Goal: Information Seeking & Learning: Learn about a topic

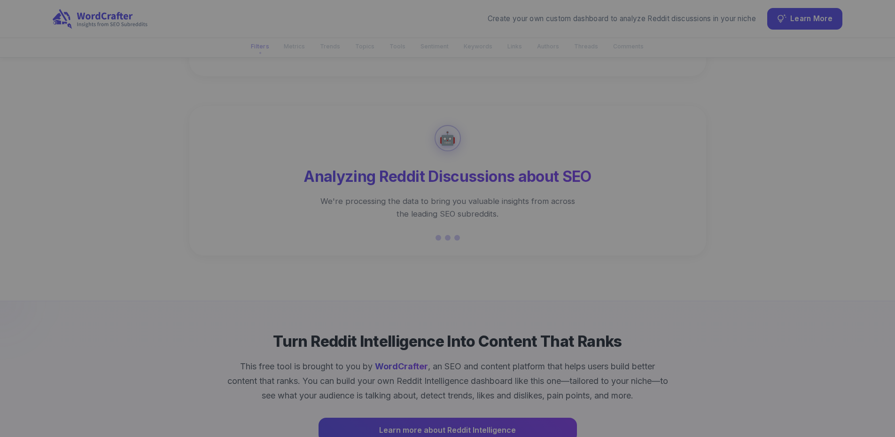
scroll to position [255, 0]
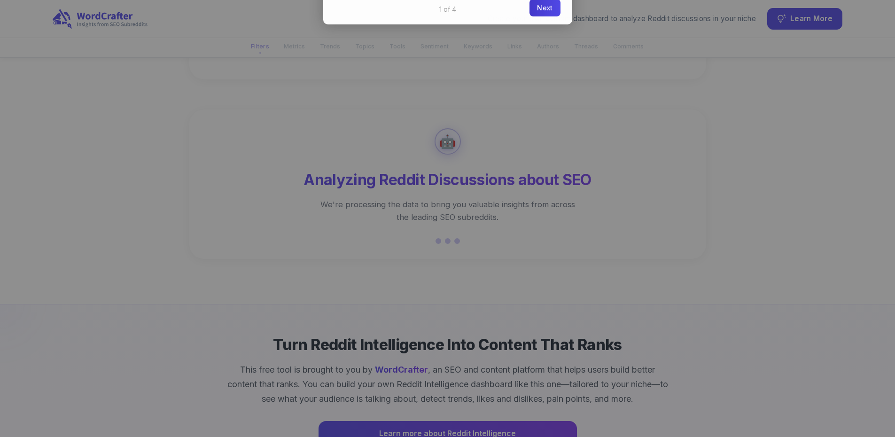
click at [540, 4] on link "Next" at bounding box center [544, 7] width 31 height 17
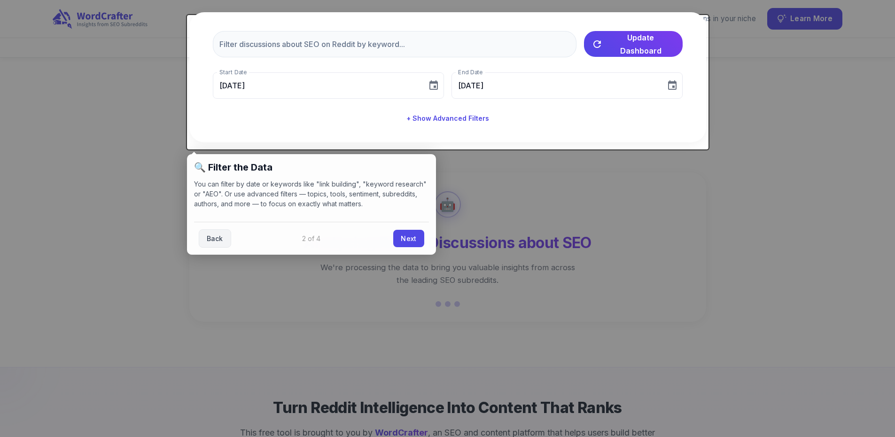
scroll to position [177, 0]
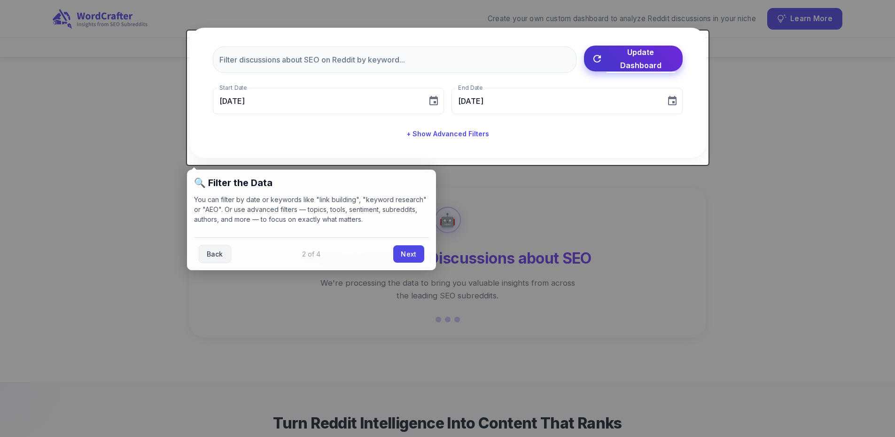
click at [627, 67] on span "Update Dashboard" at bounding box center [640, 59] width 69 height 26
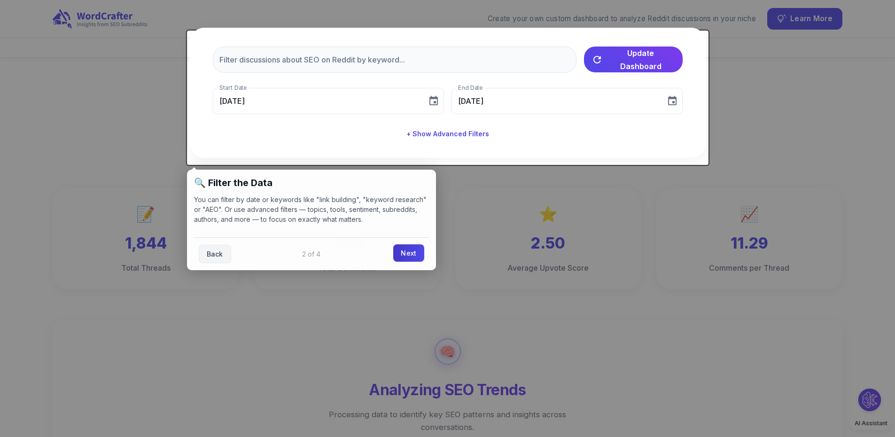
click at [400, 256] on link "Next" at bounding box center [408, 252] width 31 height 17
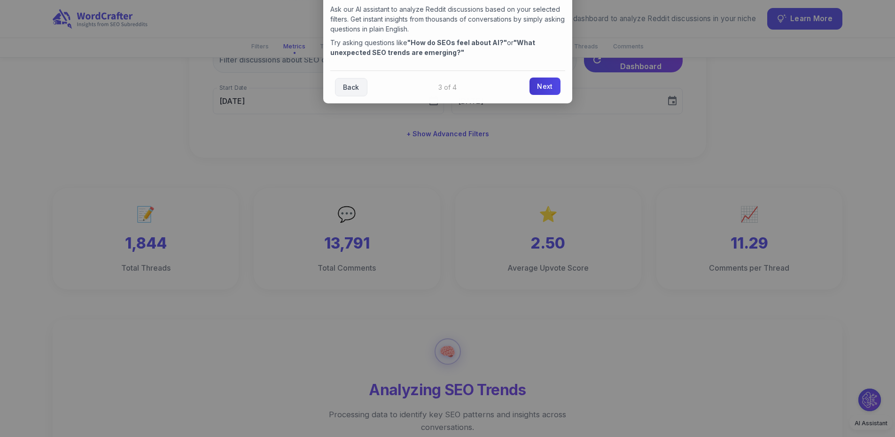
click at [543, 90] on link "Next" at bounding box center [544, 85] width 31 height 17
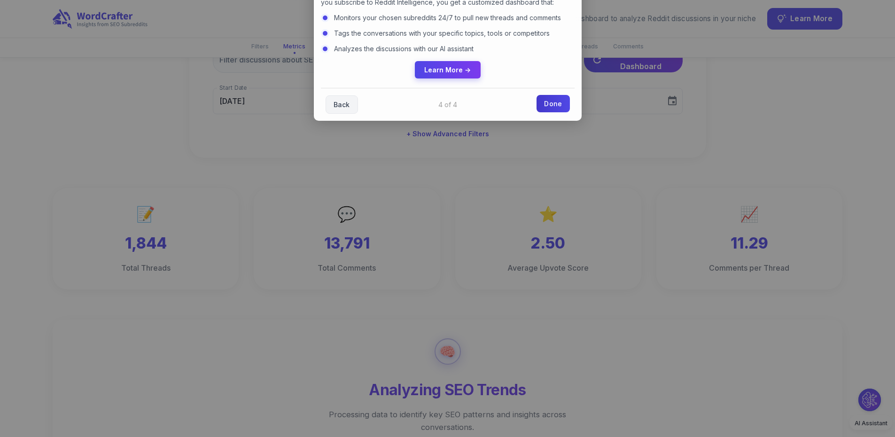
click at [554, 101] on link "Done" at bounding box center [552, 103] width 33 height 17
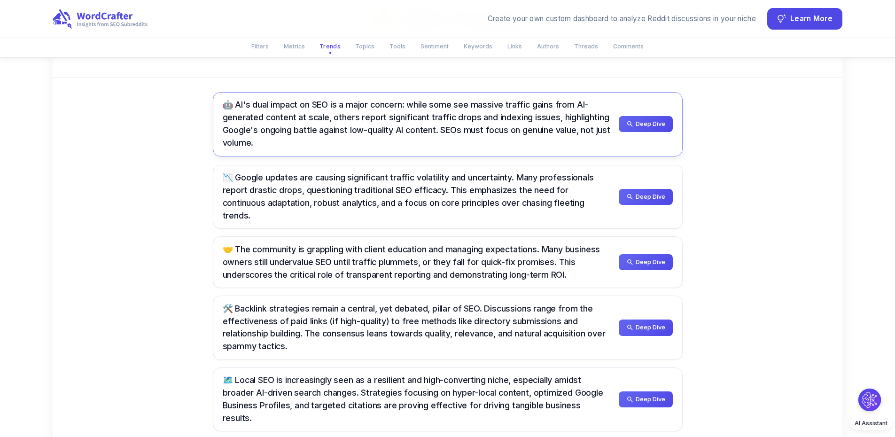
scroll to position [521, 0]
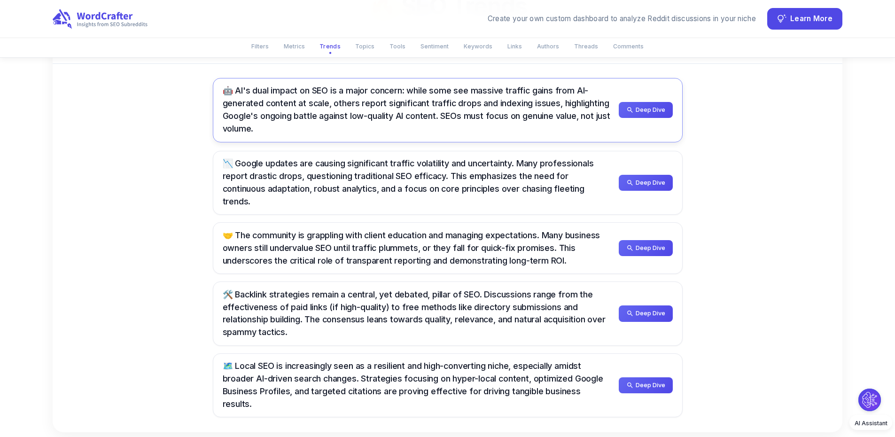
click at [276, 118] on span "🤖 AI's dual impact on SEO is a major concern: while some see massive traffic ga…" at bounding box center [416, 109] width 387 height 48
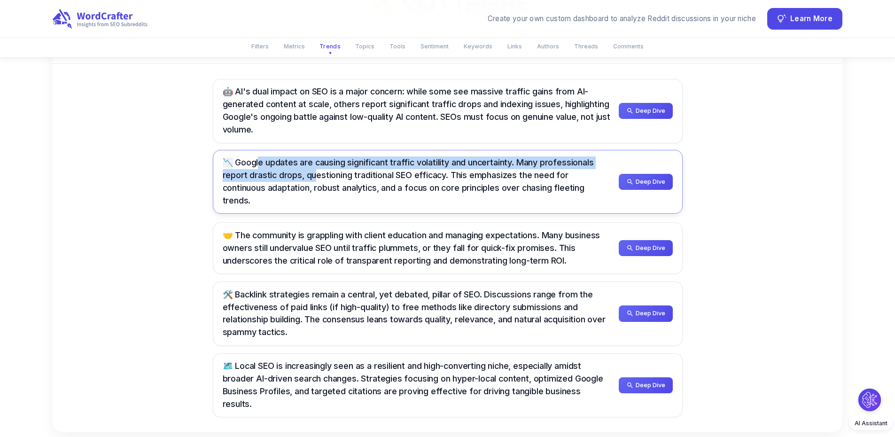
drag, startPoint x: 236, startPoint y: 156, endPoint x: 235, endPoint y: 172, distance: 16.4
click at [235, 172] on div "📉 Google updates are causing significant traffic volatility and uncertainty. Ma…" at bounding box center [417, 181] width 388 height 51
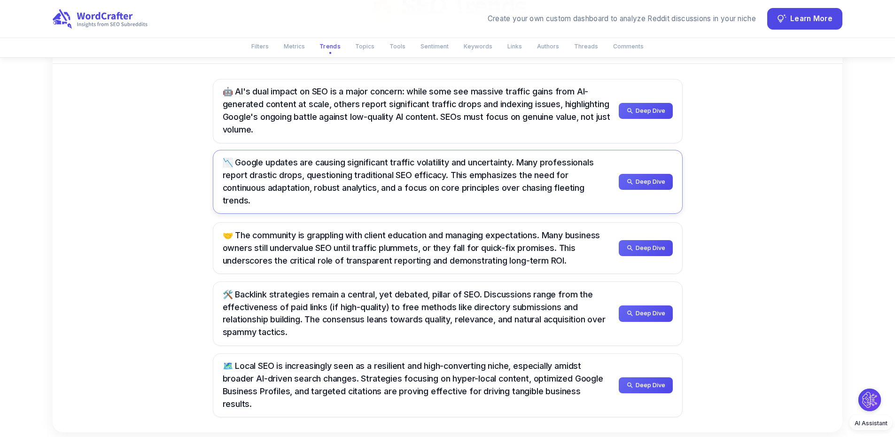
click at [291, 168] on span "📉 Google updates are causing significant traffic volatility and uncertainty. Ma…" at bounding box center [408, 181] width 371 height 48
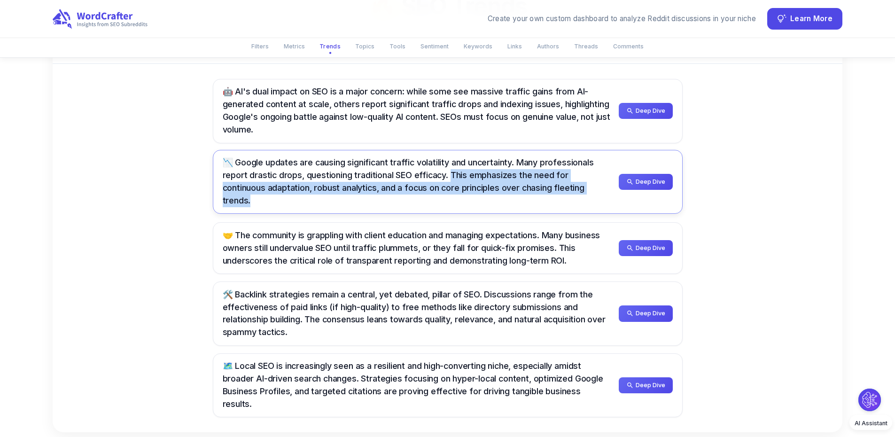
drag, startPoint x: 370, startPoint y: 168, endPoint x: 492, endPoint y: 181, distance: 122.8
click at [492, 181] on div "📉 Google updates are causing significant traffic volatility and uncertainty. Ma…" at bounding box center [417, 181] width 388 height 51
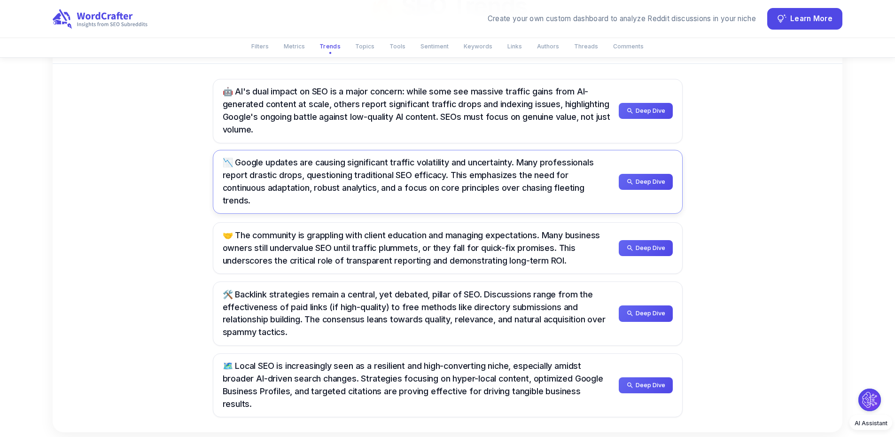
click at [461, 181] on span "📉 Google updates are causing significant traffic volatility and uncertainty. Ma…" at bounding box center [408, 181] width 371 height 48
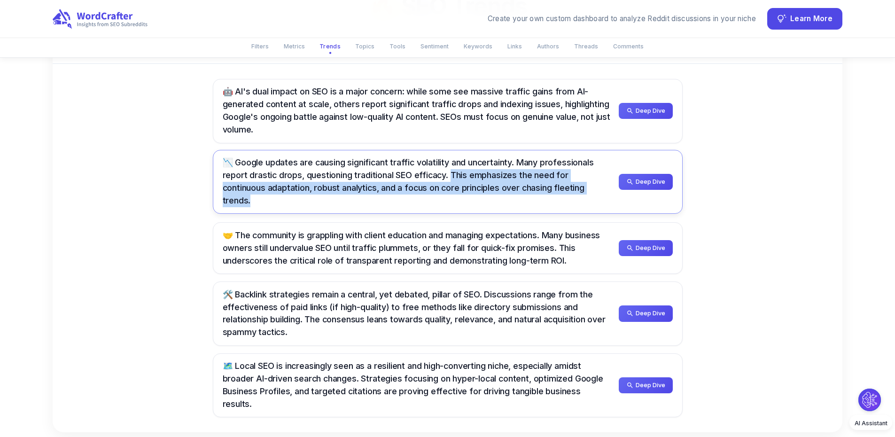
drag, startPoint x: 371, startPoint y: 169, endPoint x: 487, endPoint y: 187, distance: 118.0
click at [487, 187] on div "📉 Google updates are causing significant traffic volatility and uncertainty. Ma…" at bounding box center [448, 182] width 470 height 64
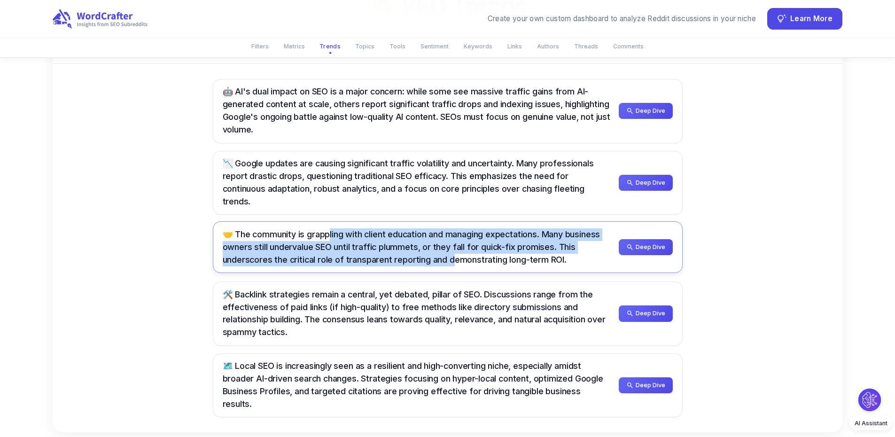
drag, startPoint x: 308, startPoint y: 216, endPoint x: 308, endPoint y: 235, distance: 18.8
click at [308, 235] on span "🤝 The community is grappling with client education and managing expectations. M…" at bounding box center [412, 246] width 378 height 35
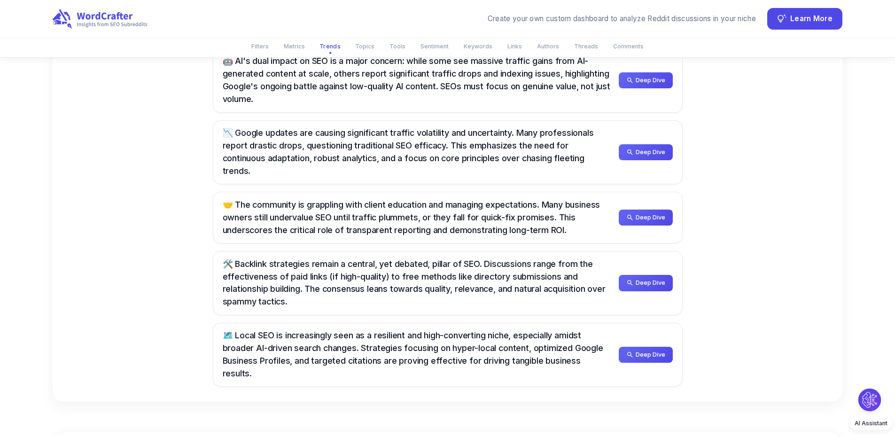
scroll to position [553, 0]
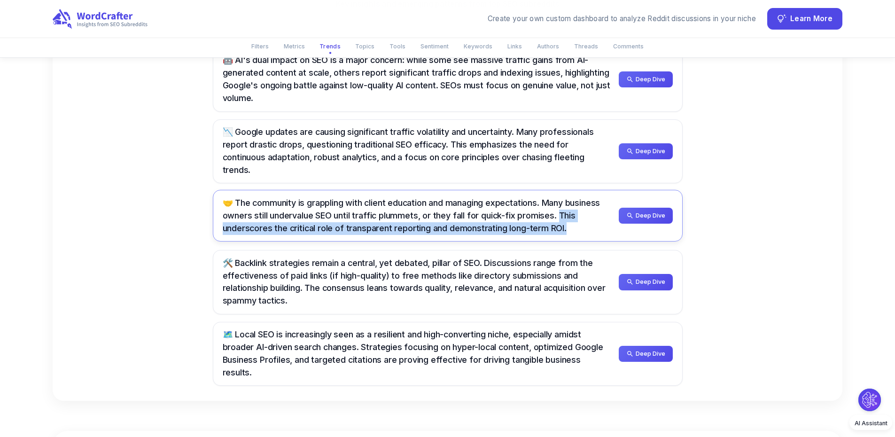
drag, startPoint x: 487, startPoint y: 193, endPoint x: 478, endPoint y: 212, distance: 21.2
click at [478, 212] on div "🤝 The community is grappling with client education and managing expectations. M…" at bounding box center [417, 216] width 388 height 38
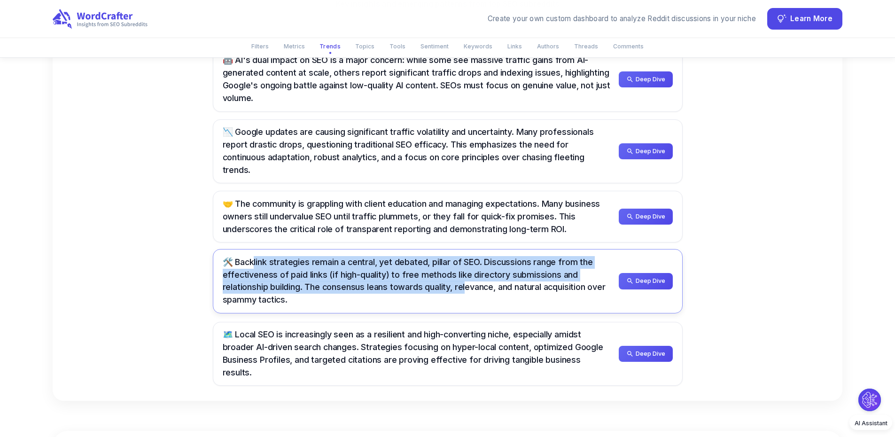
drag, startPoint x: 231, startPoint y: 240, endPoint x: 304, endPoint y: 261, distance: 76.1
click at [300, 262] on span "🛠️ Backlink strategies remain a central, yet debated, pillar of SEO. Discussion…" at bounding box center [414, 281] width 383 height 48
click at [389, 257] on span "🛠️ Backlink strategies remain a central, yet debated, pillar of SEO. Discussion…" at bounding box center [414, 281] width 383 height 48
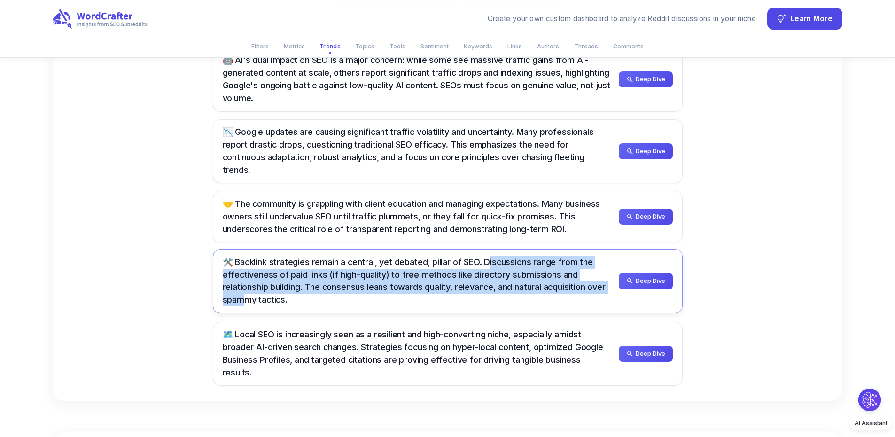
drag, startPoint x: 463, startPoint y: 251, endPoint x: 460, endPoint y: 263, distance: 12.5
click at [460, 263] on span "🛠️ Backlink strategies remain a central, yet debated, pillar of SEO. Discussion…" at bounding box center [414, 281] width 383 height 48
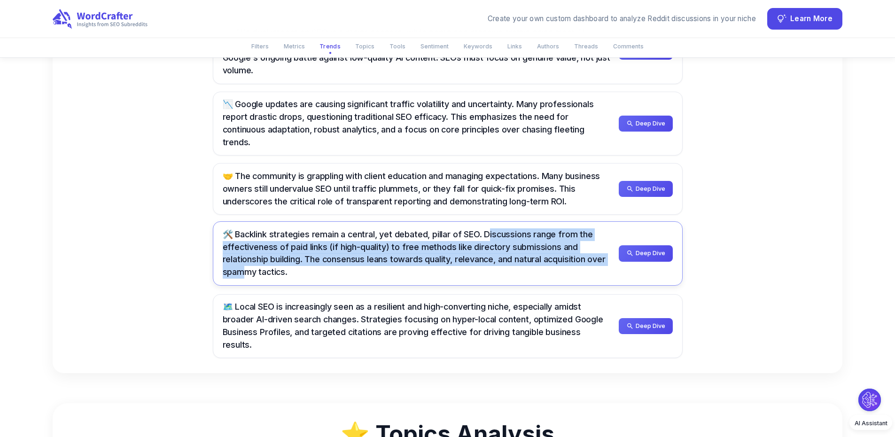
scroll to position [584, 0]
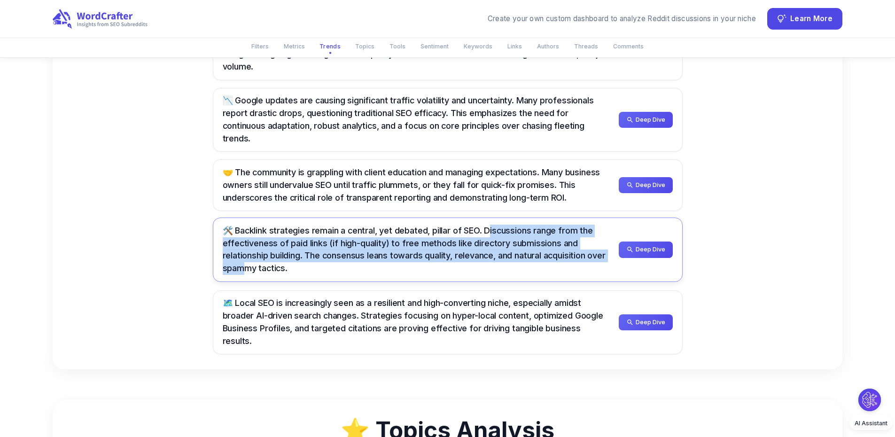
click at [460, 236] on span "🛠️ Backlink strategies remain a central, yet debated, pillar of SEO. Discussion…" at bounding box center [414, 249] width 383 height 48
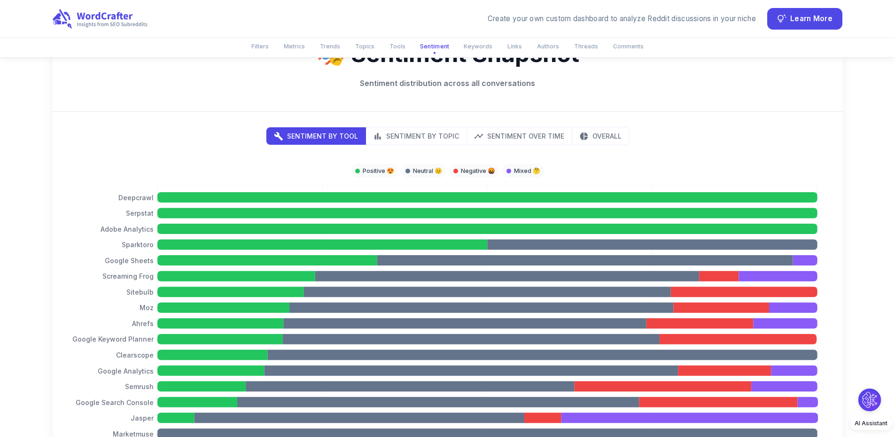
scroll to position [1946, 0]
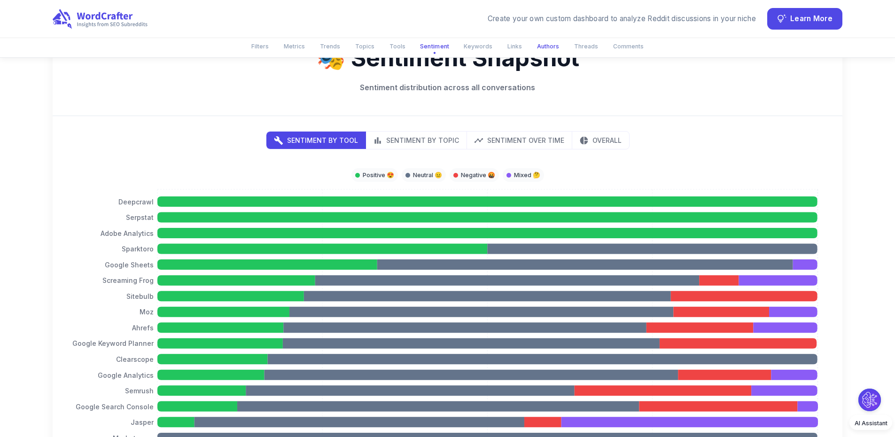
click at [547, 47] on button "Authors" at bounding box center [547, 46] width 33 height 15
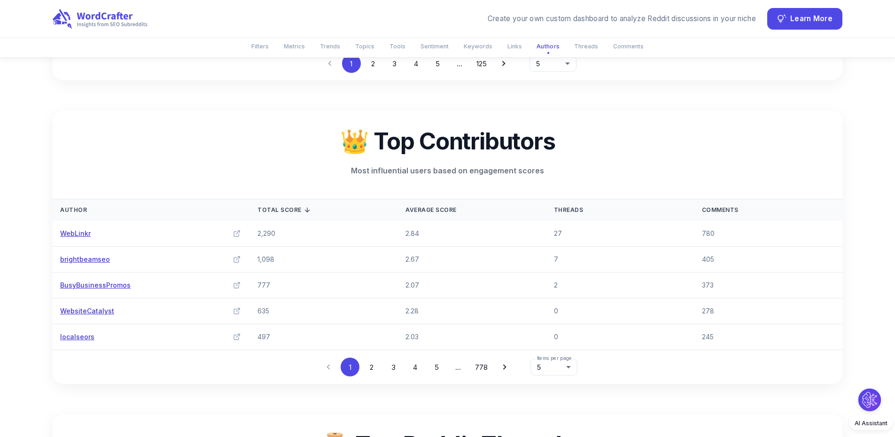
scroll to position [3186, 0]
click at [582, 46] on button "Threads" at bounding box center [585, 46] width 35 height 15
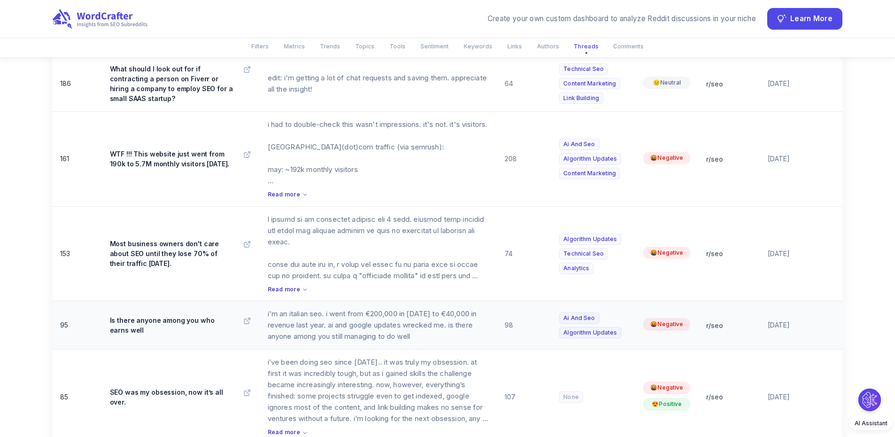
scroll to position [3662, 0]
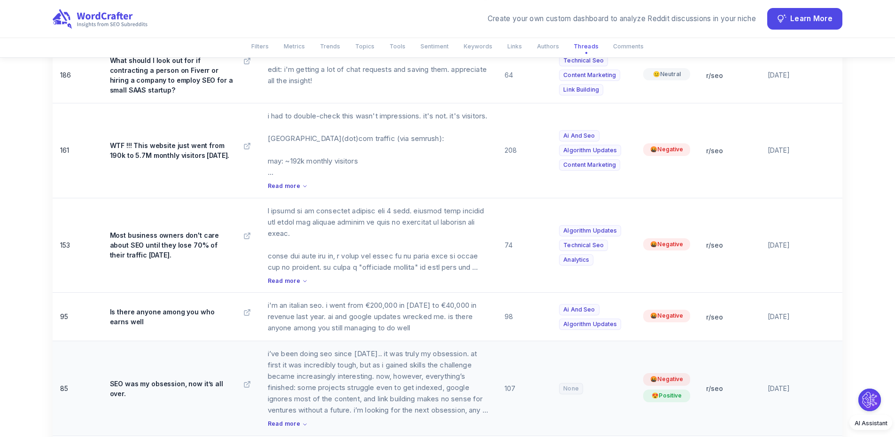
click at [299, 419] on div "Read more" at bounding box center [379, 423] width 222 height 9
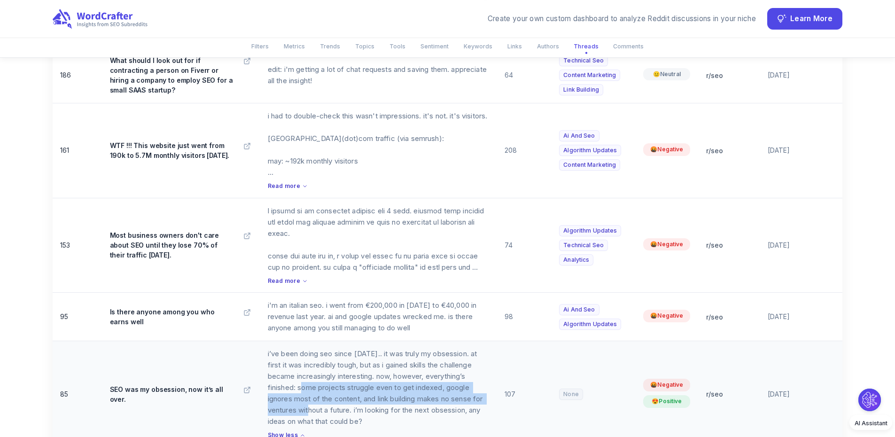
drag, startPoint x: 311, startPoint y: 341, endPoint x: 316, endPoint y: 364, distance: 23.6
click at [316, 364] on p "i’ve been doing seo since [DATE].. it was truly my obsession. at first it was i…" at bounding box center [379, 387] width 222 height 79
click at [317, 358] on p "i’ve been doing seo since [DATE].. it was truly my obsession. at first it was i…" at bounding box center [379, 387] width 222 height 79
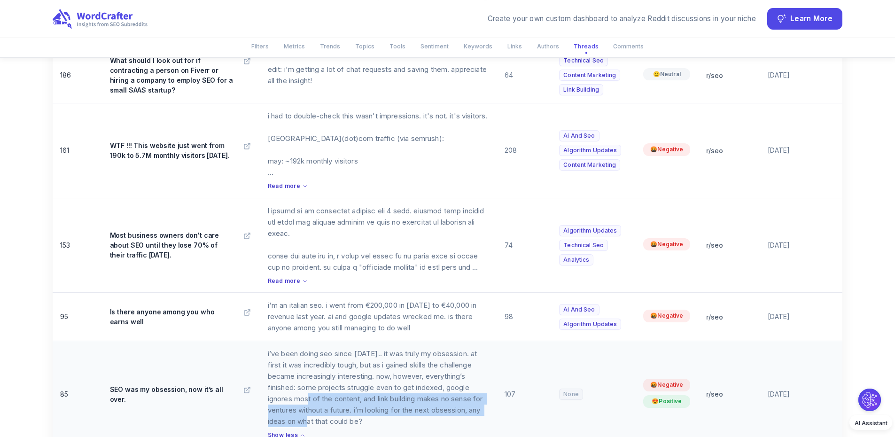
drag, startPoint x: 317, startPoint y: 358, endPoint x: 310, endPoint y: 371, distance: 14.7
click at [310, 378] on p "i’ve been doing seo since [DATE].. it was truly my obsession. at first it was i…" at bounding box center [379, 387] width 222 height 79
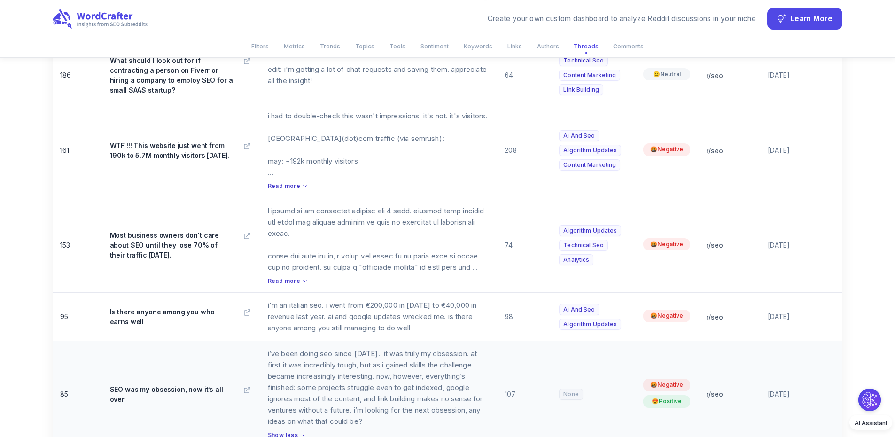
click at [310, 348] on p "i’ve been doing seo since [DATE].. it was truly my obsession. at first it was i…" at bounding box center [379, 387] width 222 height 79
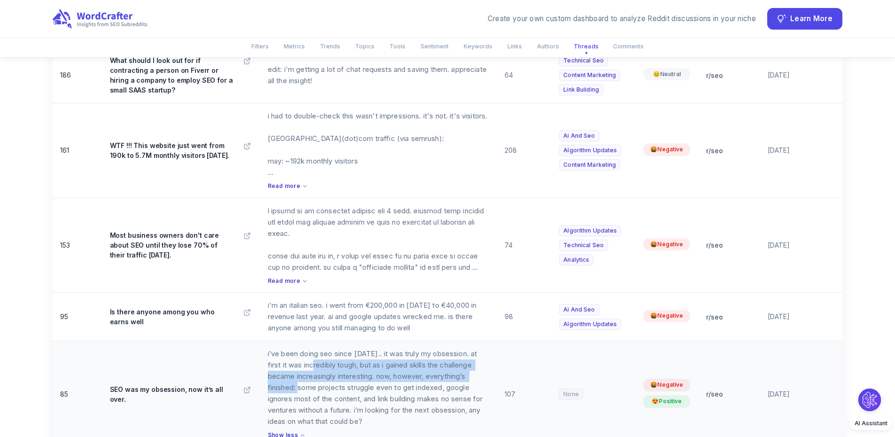
drag, startPoint x: 320, startPoint y: 316, endPoint x: 305, endPoint y: 347, distance: 35.1
click at [305, 348] on p "i’ve been doing seo since [DATE].. it was truly my obsession. at first it was i…" at bounding box center [379, 387] width 222 height 79
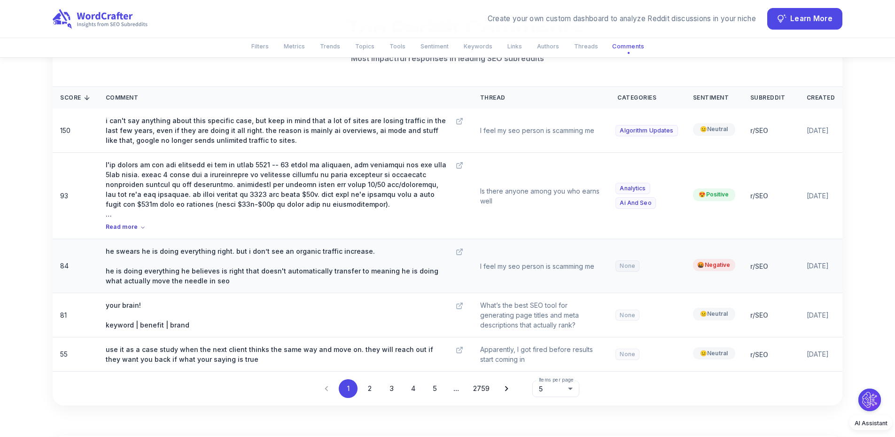
scroll to position [4178, 0]
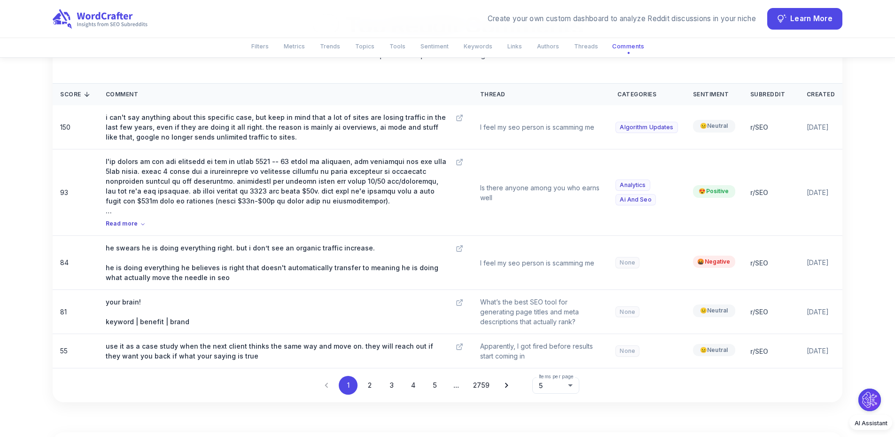
click at [371, 376] on button "2" at bounding box center [369, 385] width 19 height 19
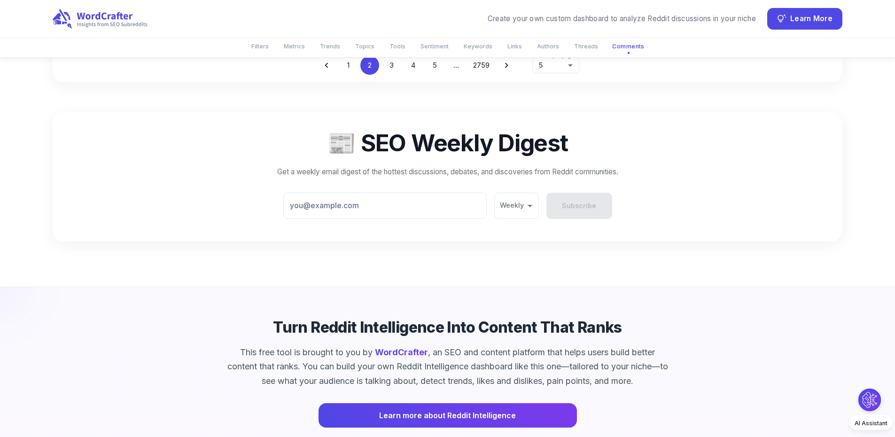
scroll to position [4517, 0]
